Goal: Information Seeking & Learning: Learn about a topic

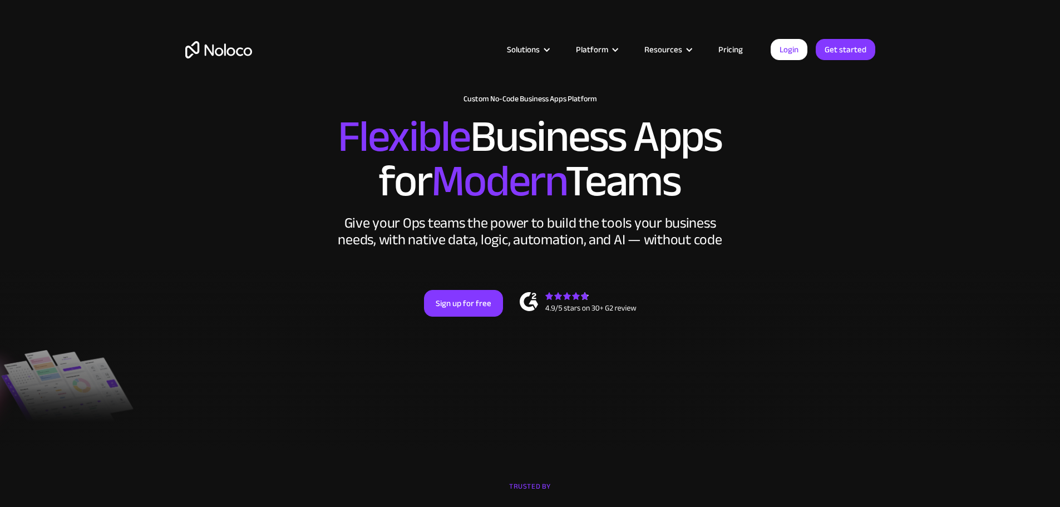
click at [725, 47] on link "Pricing" at bounding box center [731, 49] width 52 height 14
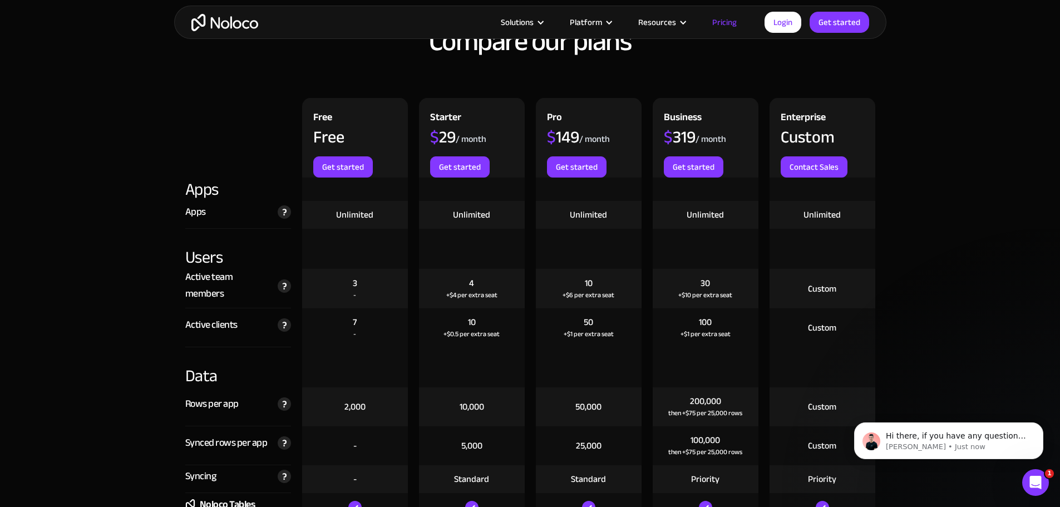
scroll to position [1169, 0]
click at [457, 57] on h2 "Compare our plans" at bounding box center [530, 42] width 690 height 30
click at [250, 28] on img "home" at bounding box center [224, 22] width 67 height 17
